Goal: Information Seeking & Learning: Learn about a topic

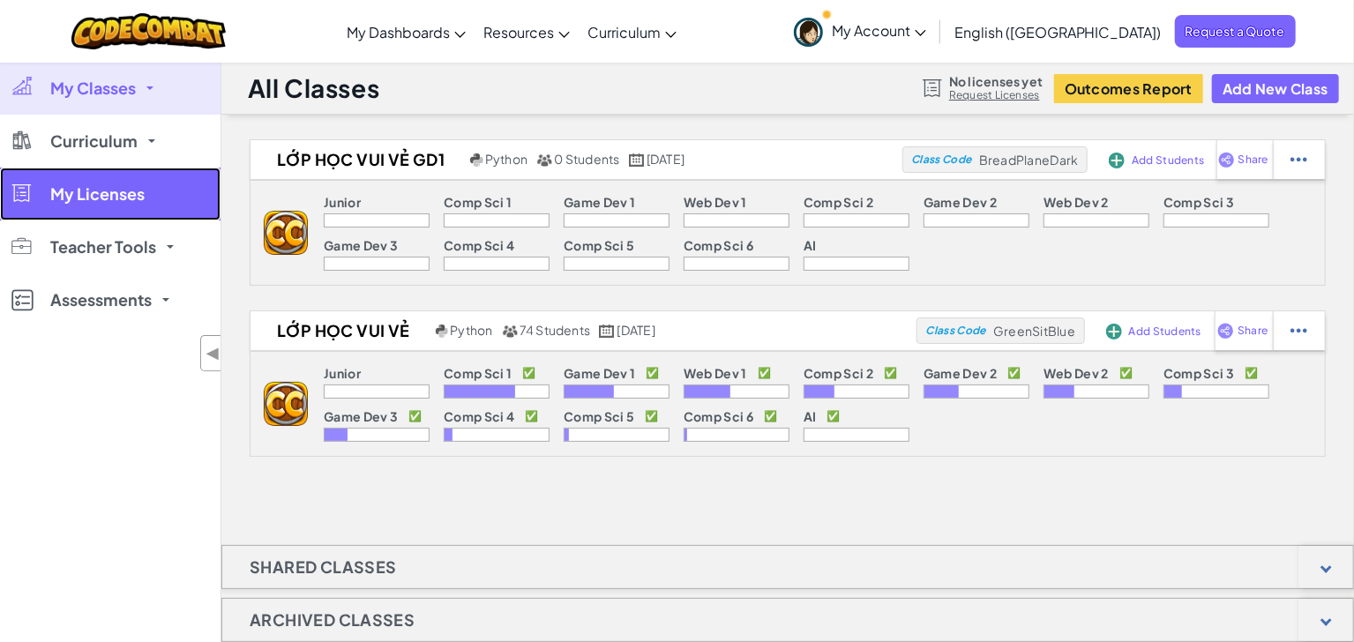
click at [126, 190] on span "My Licenses" at bounding box center [97, 194] width 94 height 16
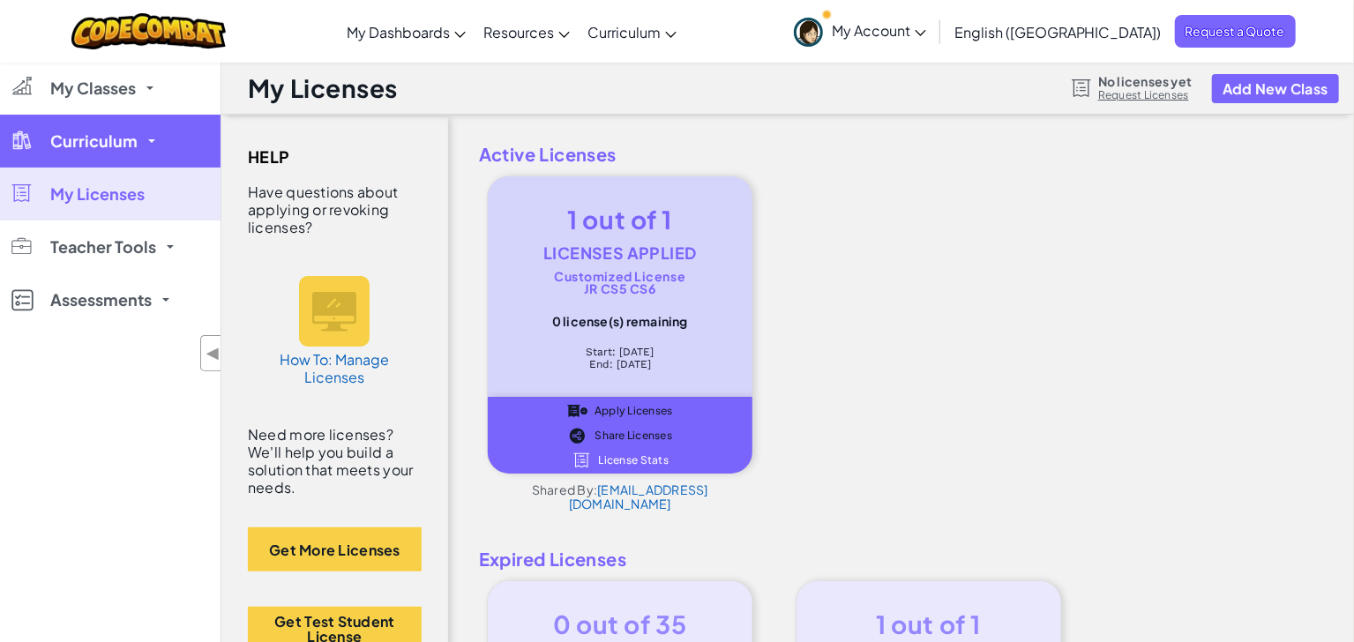
click at [126, 139] on span "Curriculum" at bounding box center [93, 141] width 87 height 16
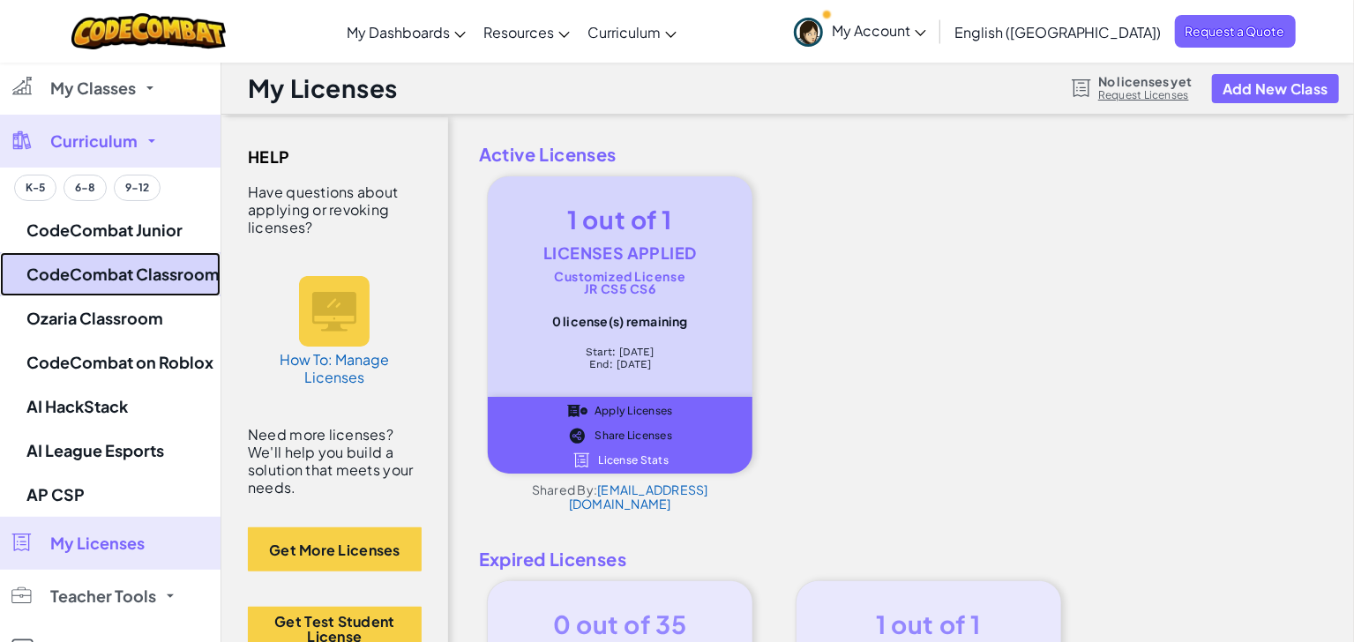
click at [110, 272] on link "CodeCombat Classroom" at bounding box center [110, 274] width 220 height 44
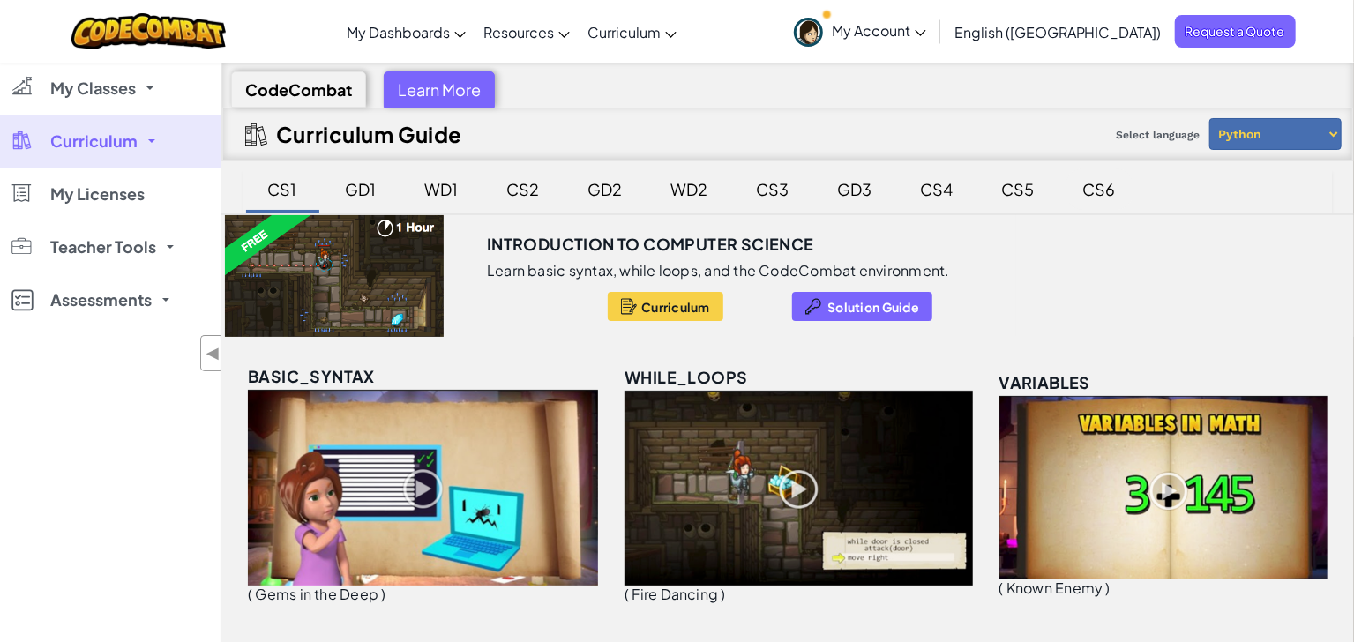
click at [1087, 194] on div "CS6" at bounding box center [1099, 188] width 68 height 41
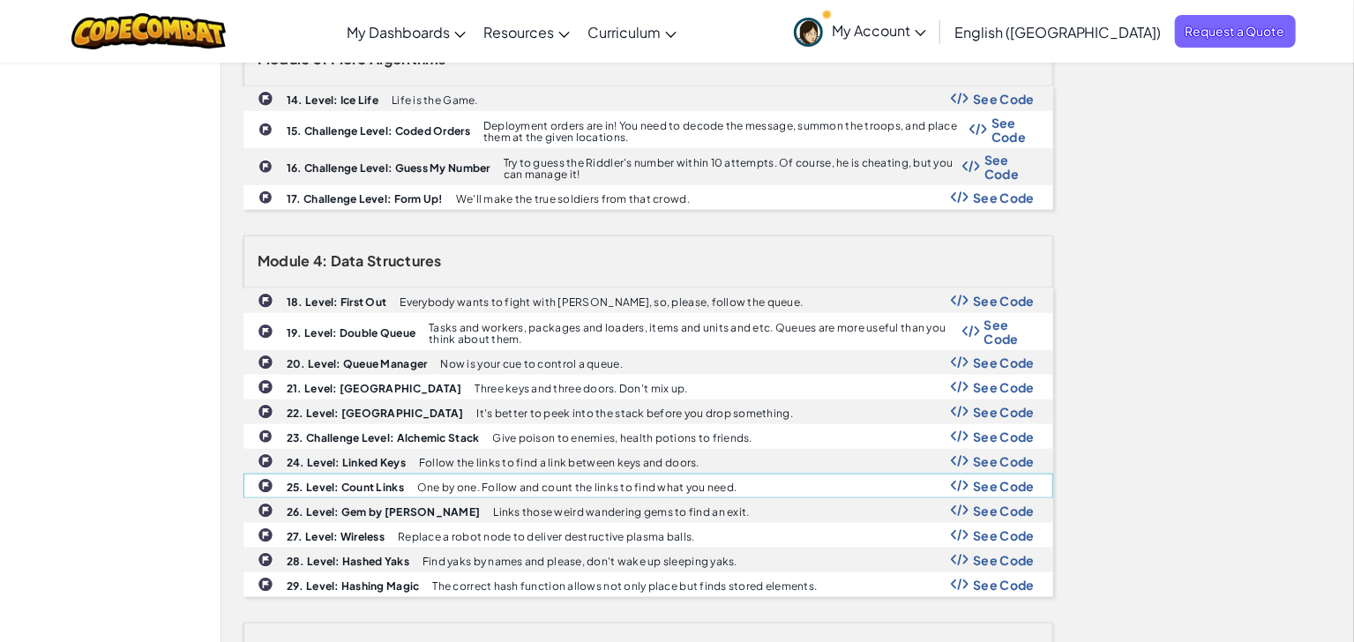
scroll to position [1175, 0]
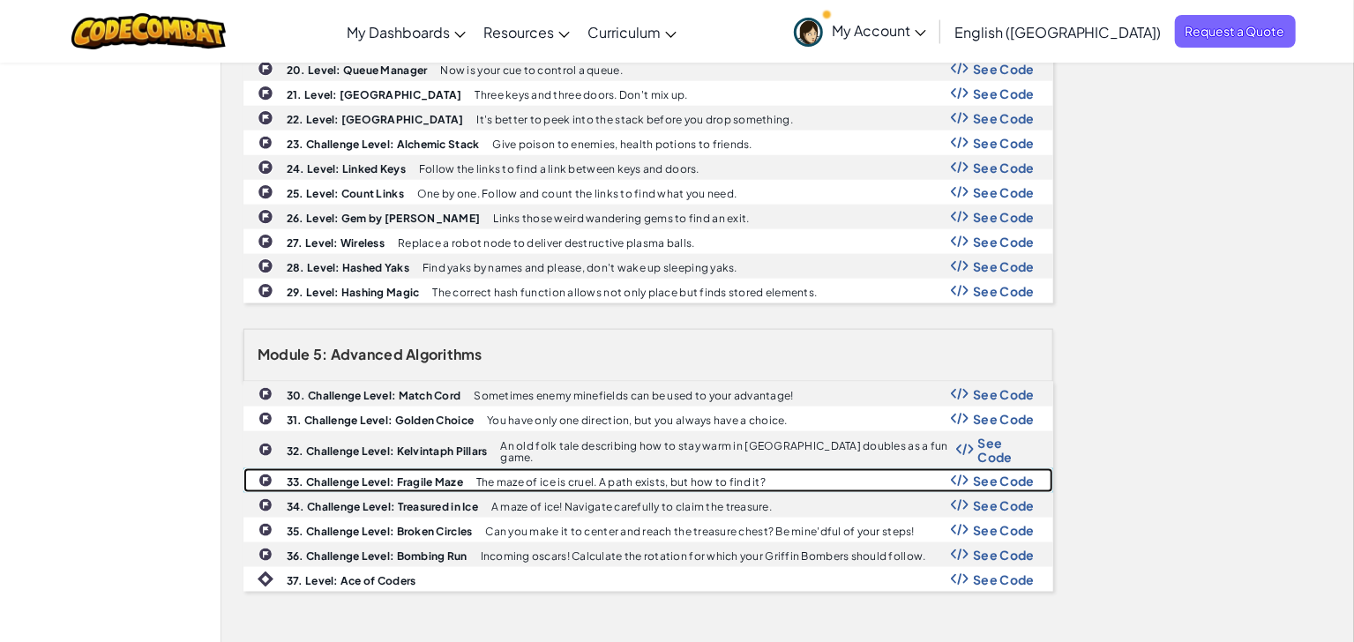
click at [382, 475] on b "33. Challenge Level: Fragile Maze" at bounding box center [375, 481] width 176 height 13
